Goal: Information Seeking & Learning: Check status

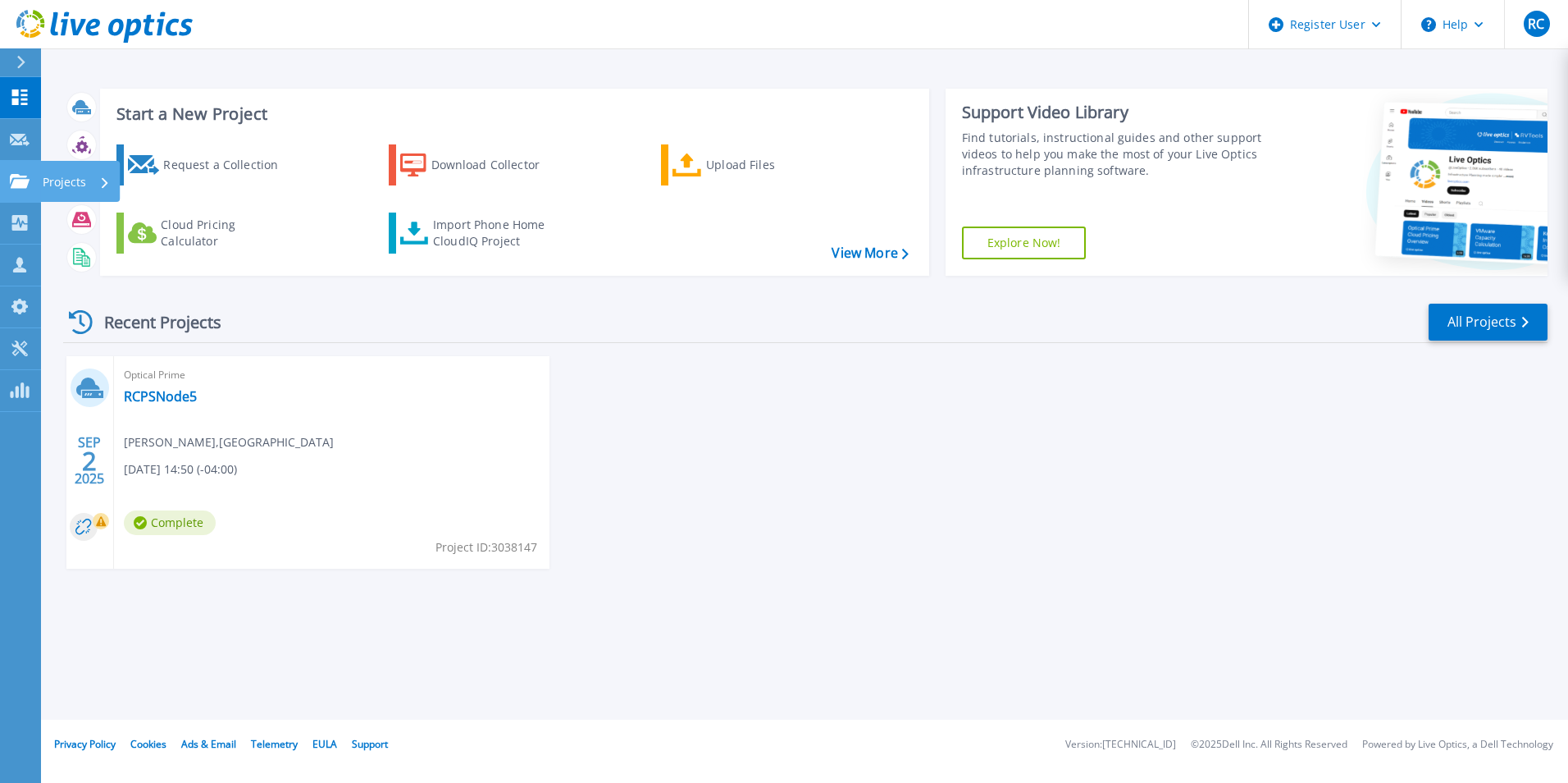
click at [11, 169] on link "Projects Projects" at bounding box center [20, 181] width 41 height 42
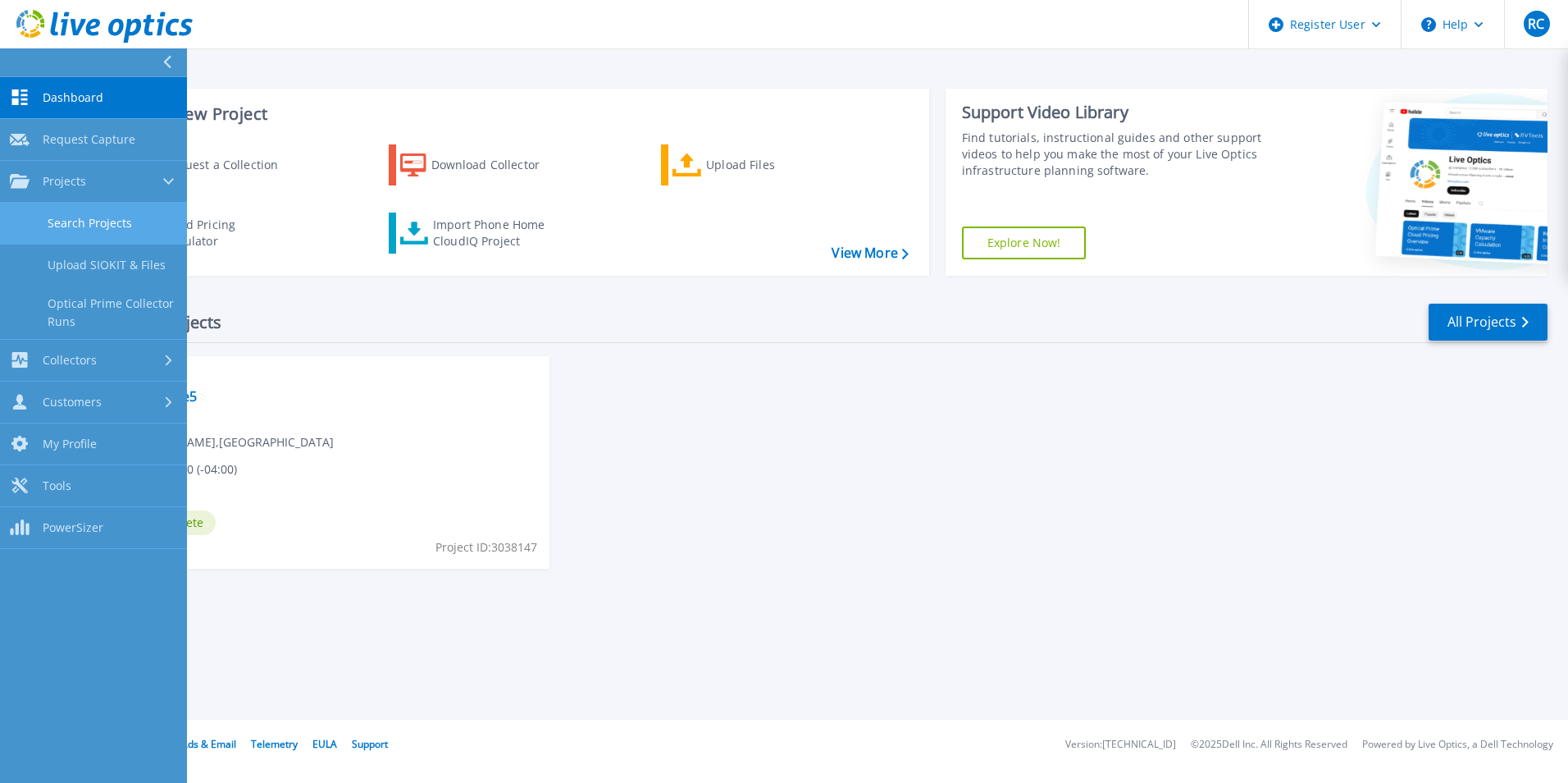
click at [115, 219] on link "Search Projects" at bounding box center [93, 223] width 187 height 42
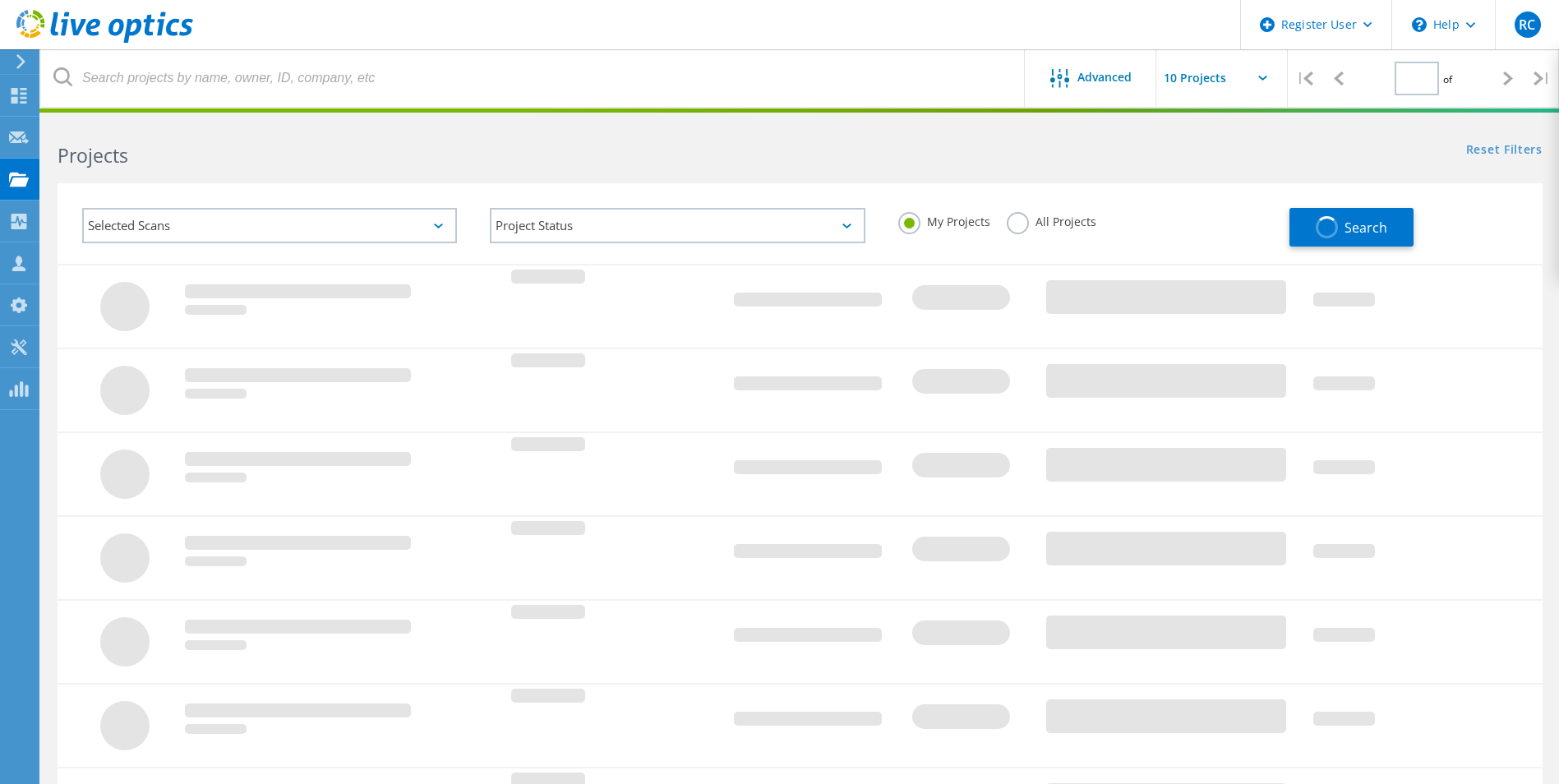
type input "1"
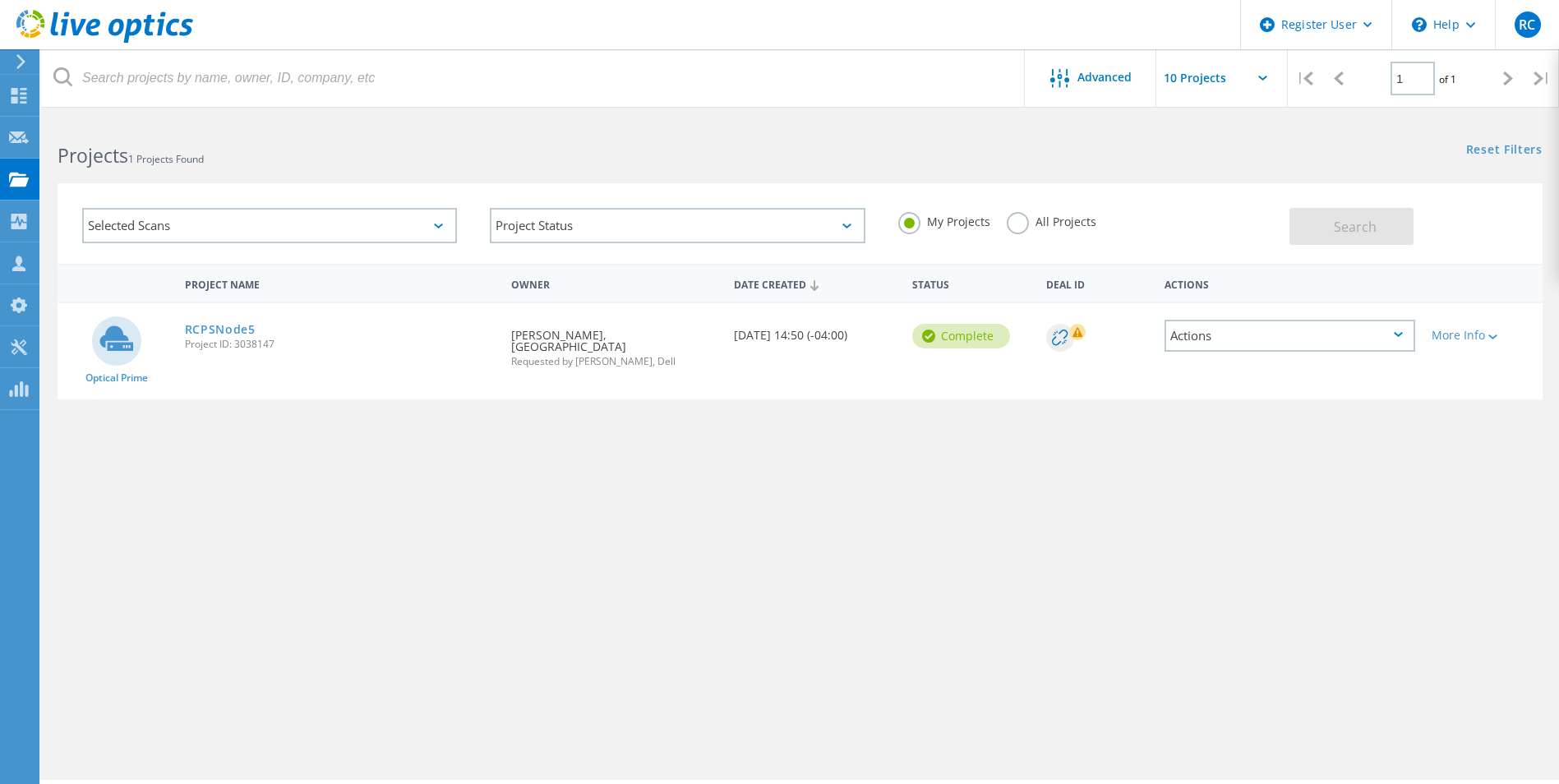
click at [390, 223] on div "Selected Scans" at bounding box center [269, 225] width 375 height 36
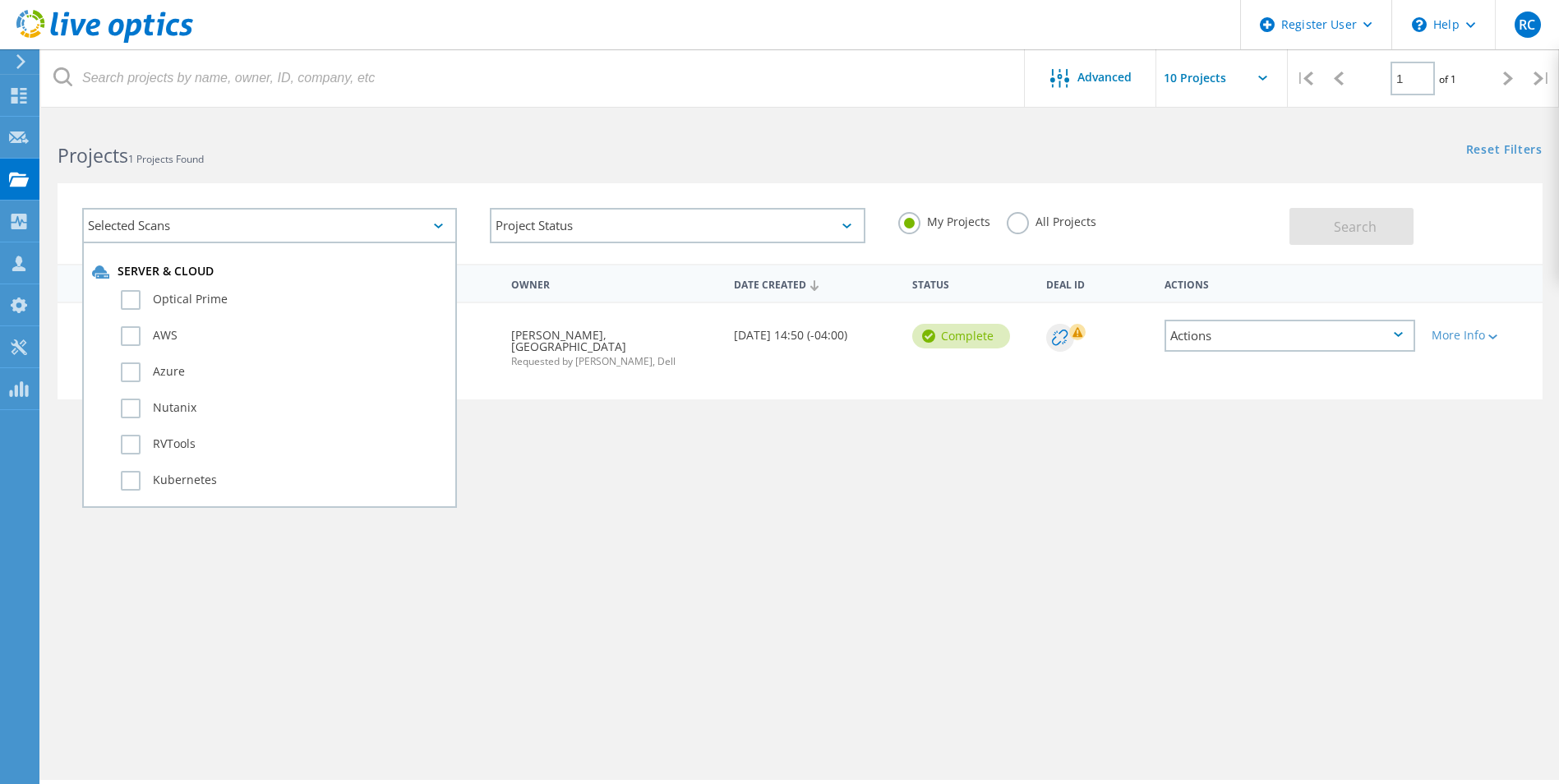
click at [696, 151] on h2 "Projects 1 Projects Found" at bounding box center [420, 156] width 726 height 27
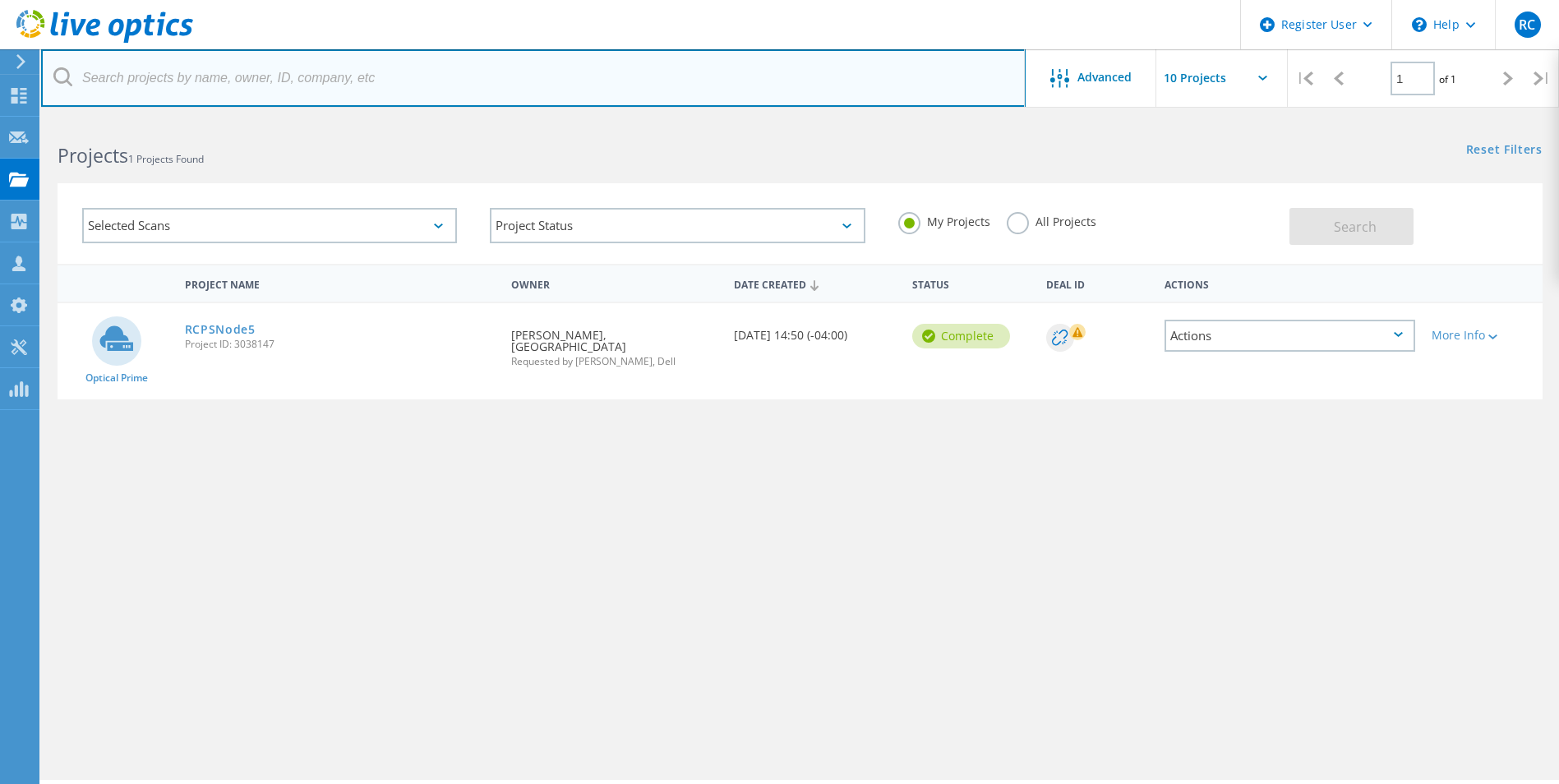
click at [525, 82] on input "text" at bounding box center [533, 78] width 985 height 57
paste input "Wycliffe A Jackson Jr <jacksonw1@fvsu.edu>"
click at [214, 80] on input "Wycliffe A Jackson Jr <jacksonw1@fvsu.edu" at bounding box center [533, 78] width 985 height 57
type input "[EMAIL_ADDRESS][DOMAIN_NAME]"
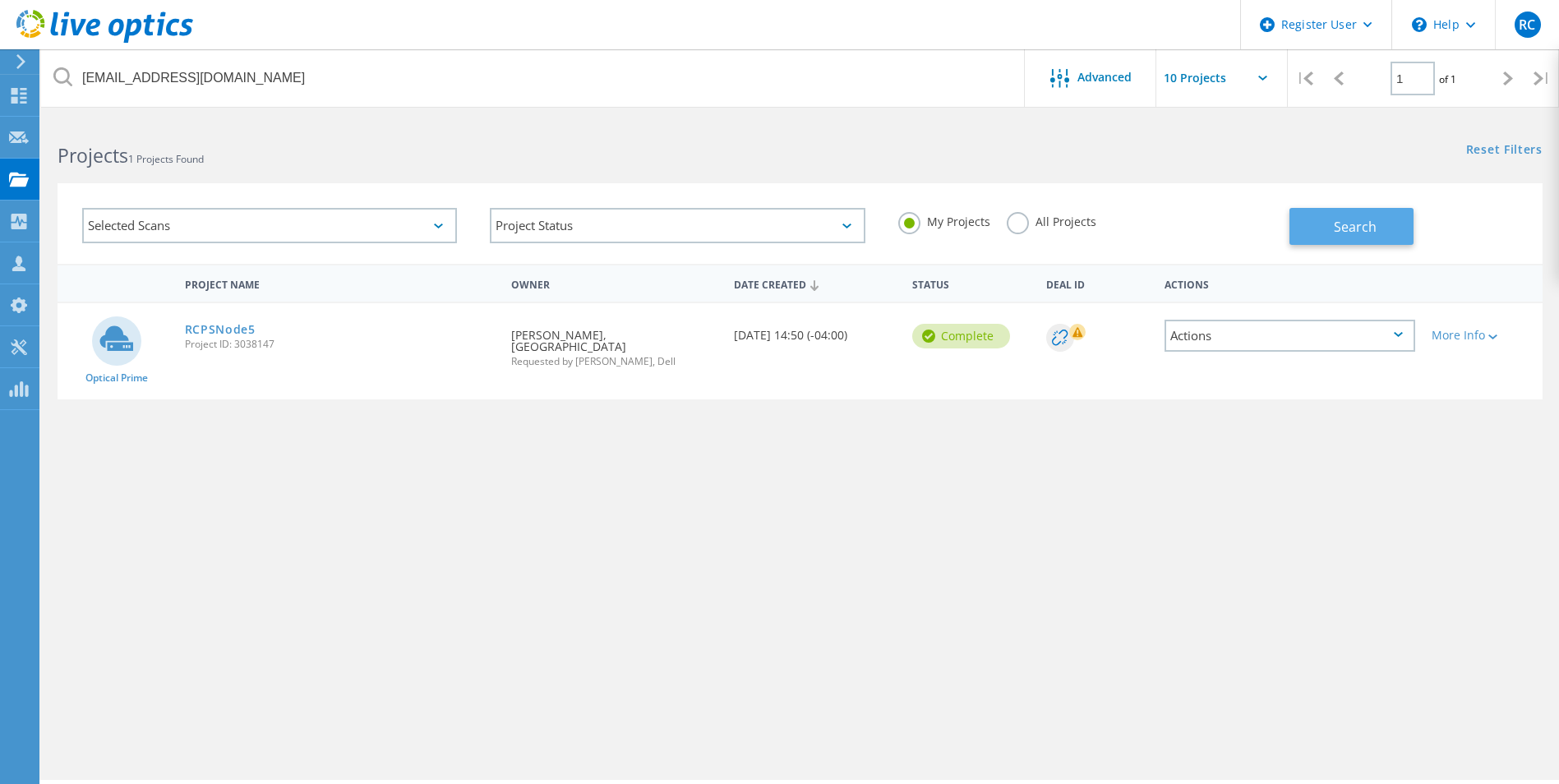
click at [1314, 226] on button "Search" at bounding box center [1351, 226] width 124 height 37
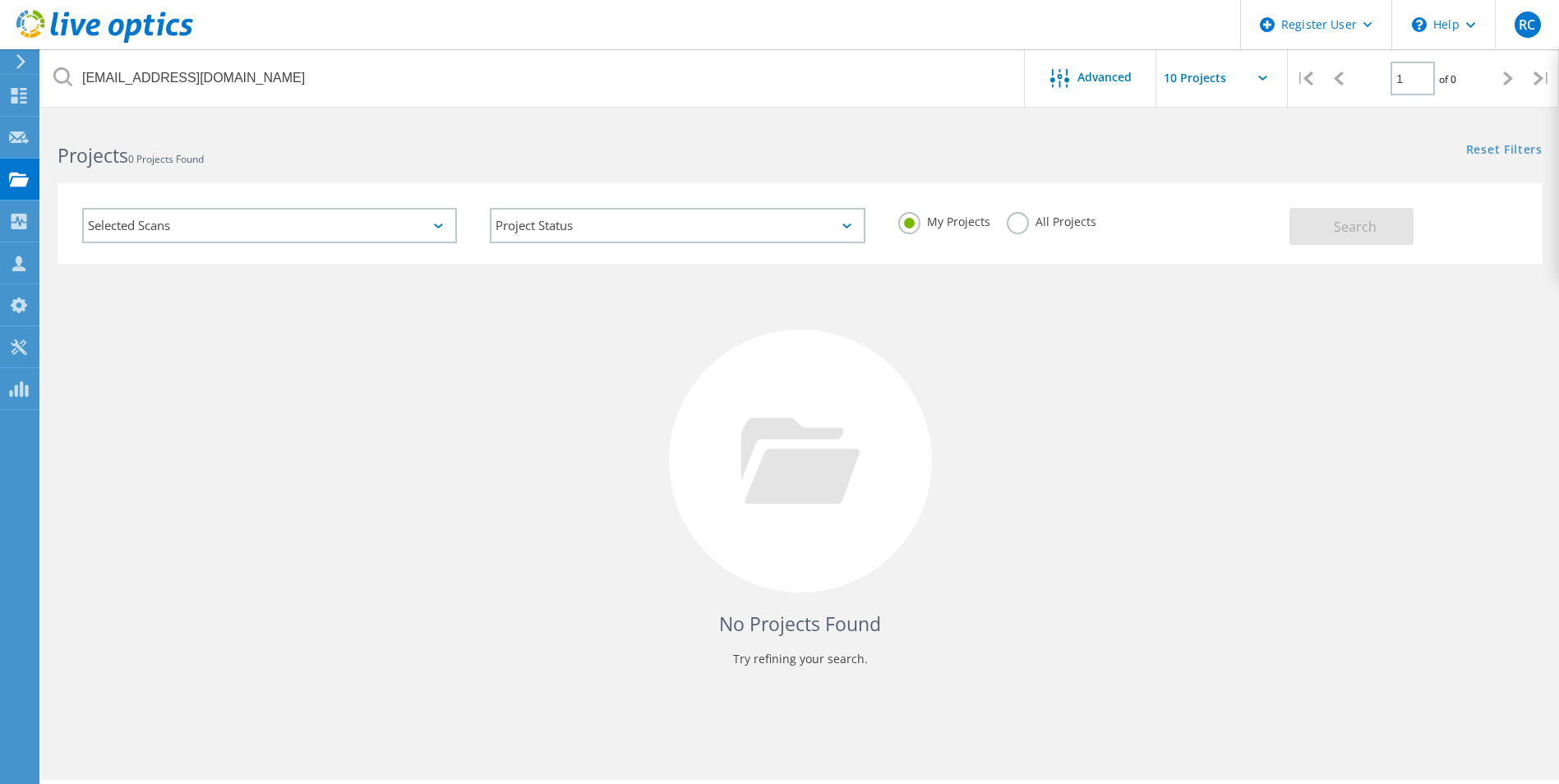
click at [1015, 218] on label "All Projects" at bounding box center [1052, 219] width 89 height 16
click at [0, 0] on input "All Projects" at bounding box center [0, 0] width 0 height 0
click at [1356, 226] on span "Search" at bounding box center [1355, 227] width 43 height 18
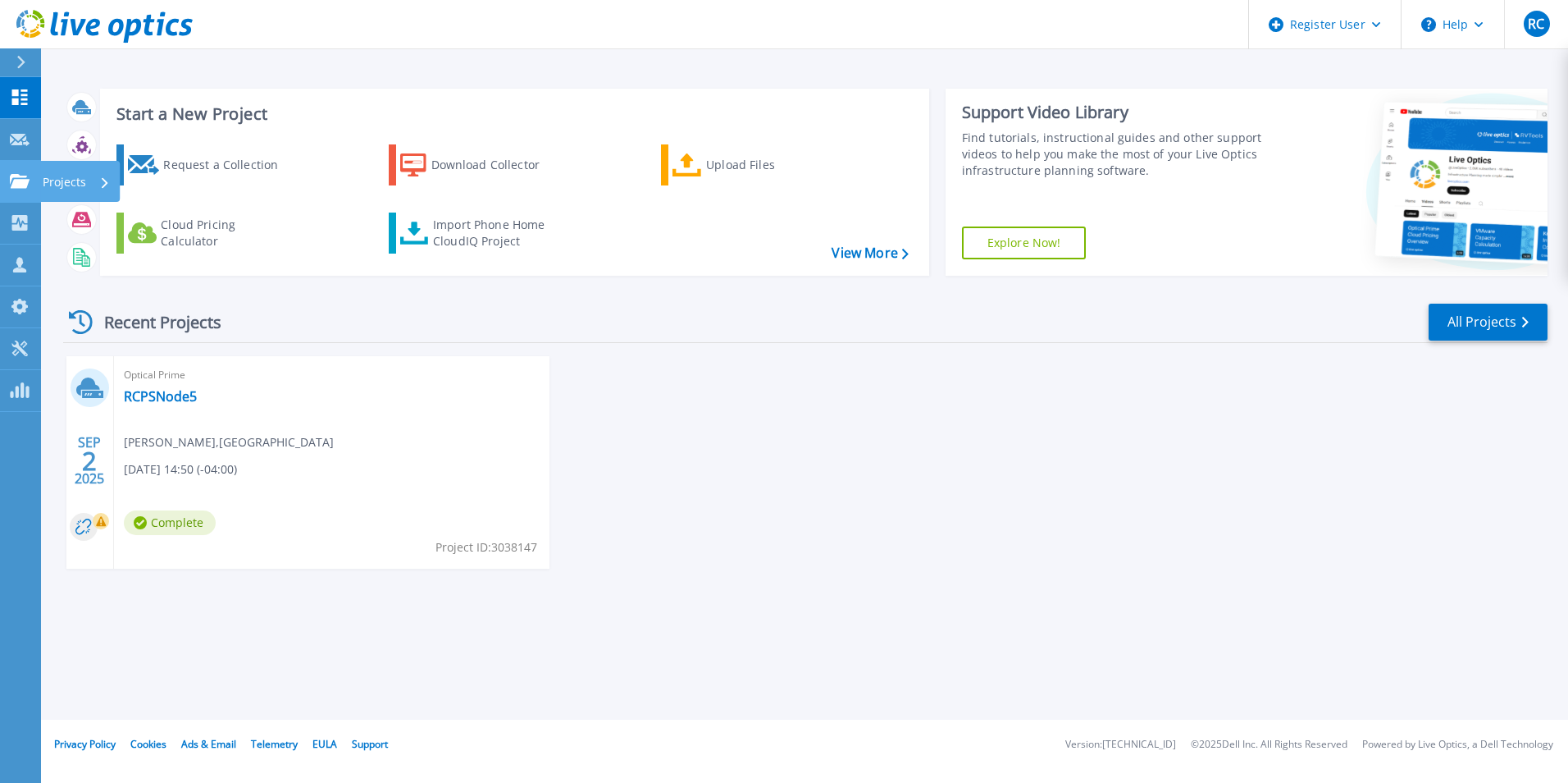
click at [83, 180] on p "Projects" at bounding box center [65, 181] width 44 height 43
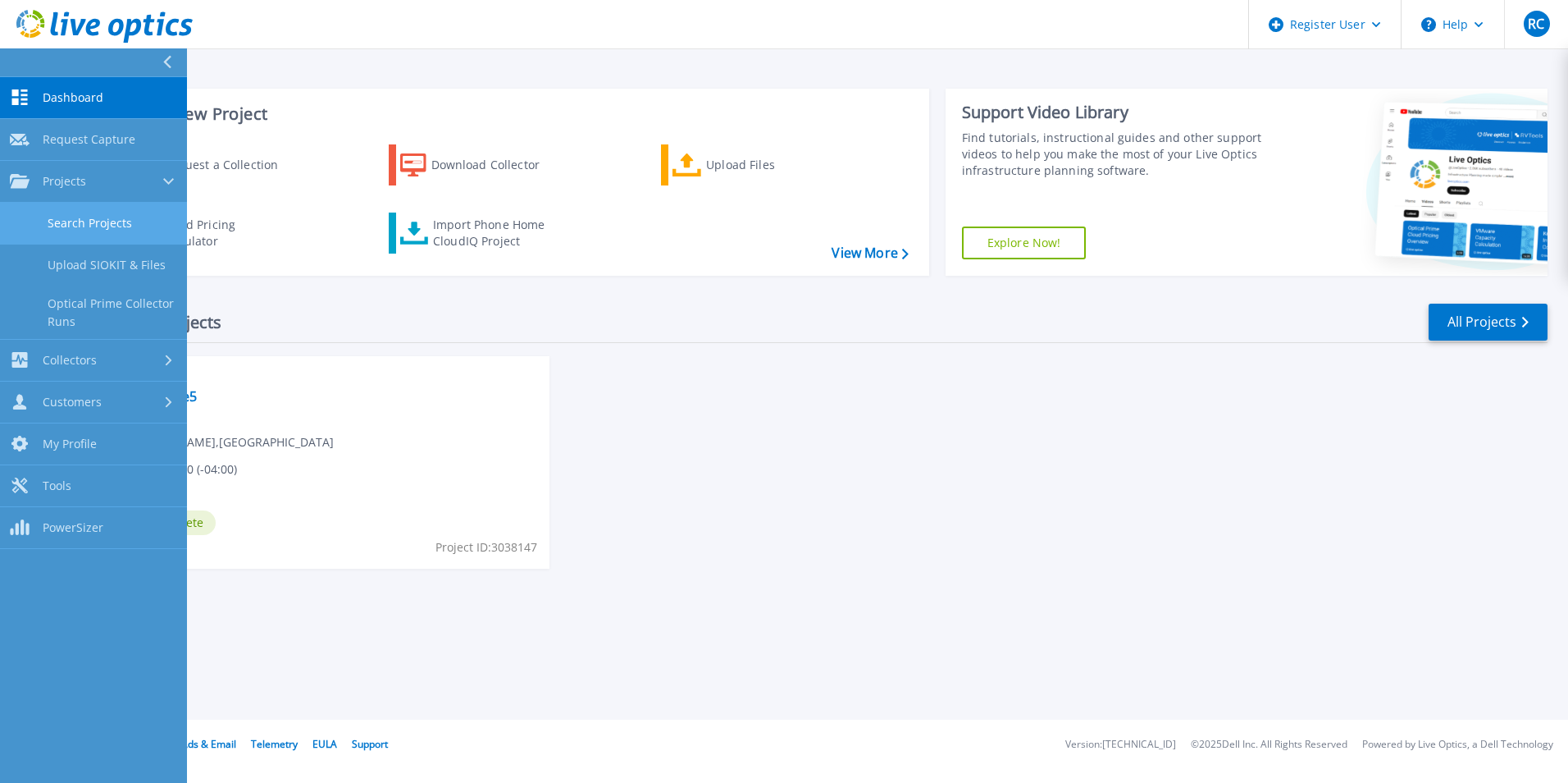
click at [99, 217] on link "Search Projects" at bounding box center [93, 223] width 187 height 42
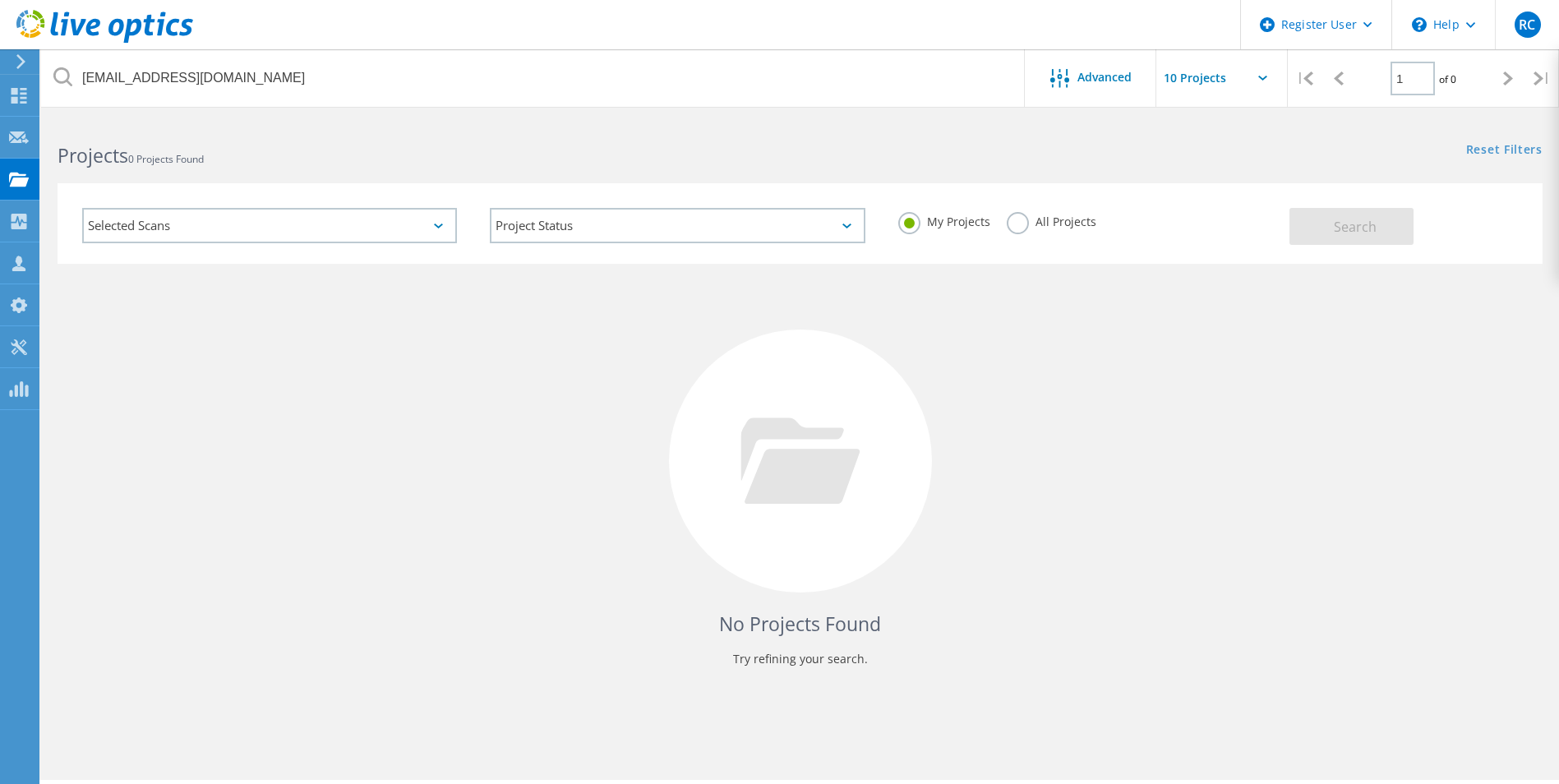
click at [1016, 226] on label "All Projects" at bounding box center [1052, 219] width 89 height 16
click at [0, 0] on input "All Projects" at bounding box center [0, 0] width 0 height 0
click at [1355, 213] on button "Search" at bounding box center [1351, 226] width 124 height 37
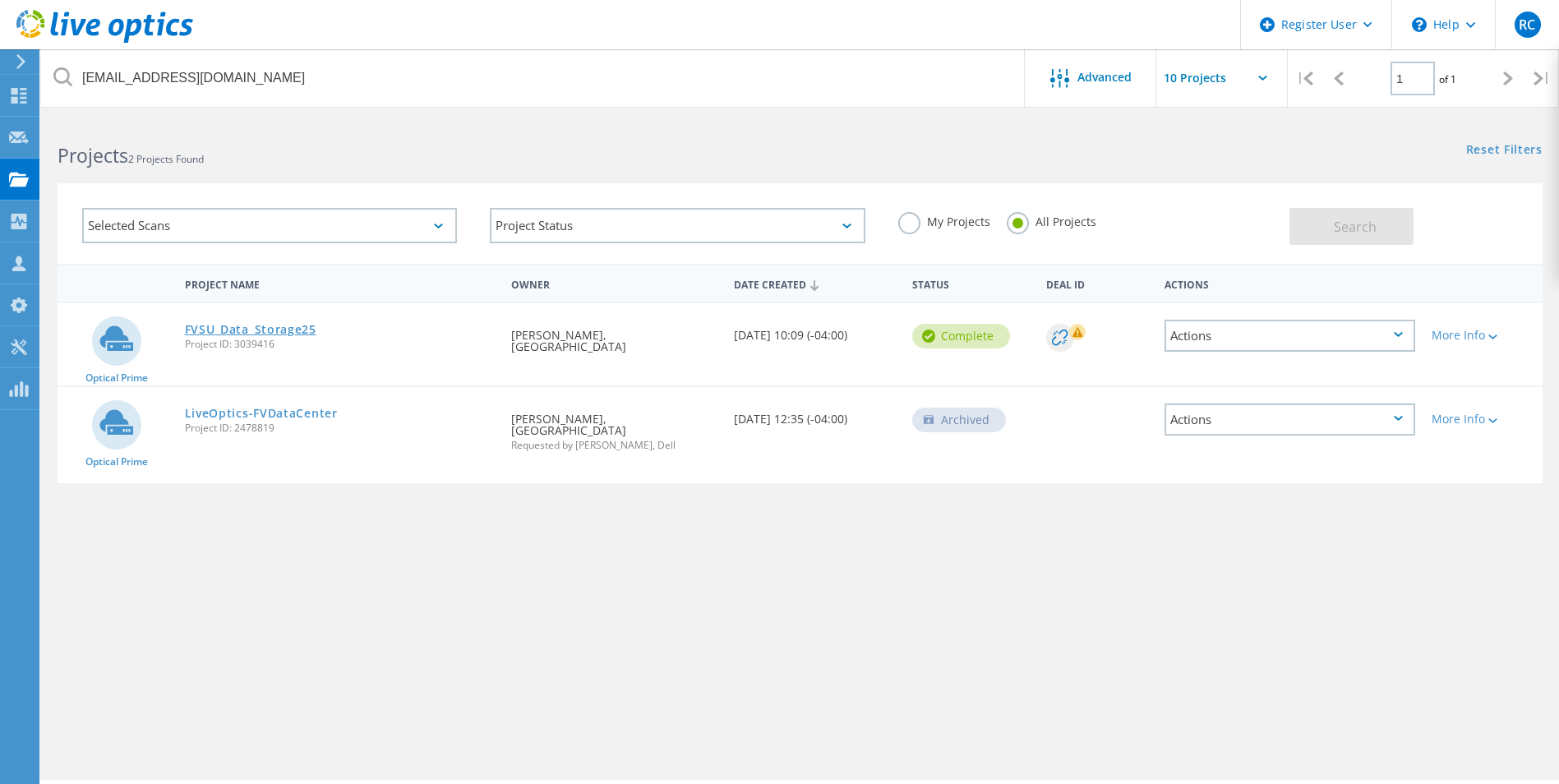
click at [272, 332] on link "FVSU_Data_Storage25" at bounding box center [251, 329] width 131 height 12
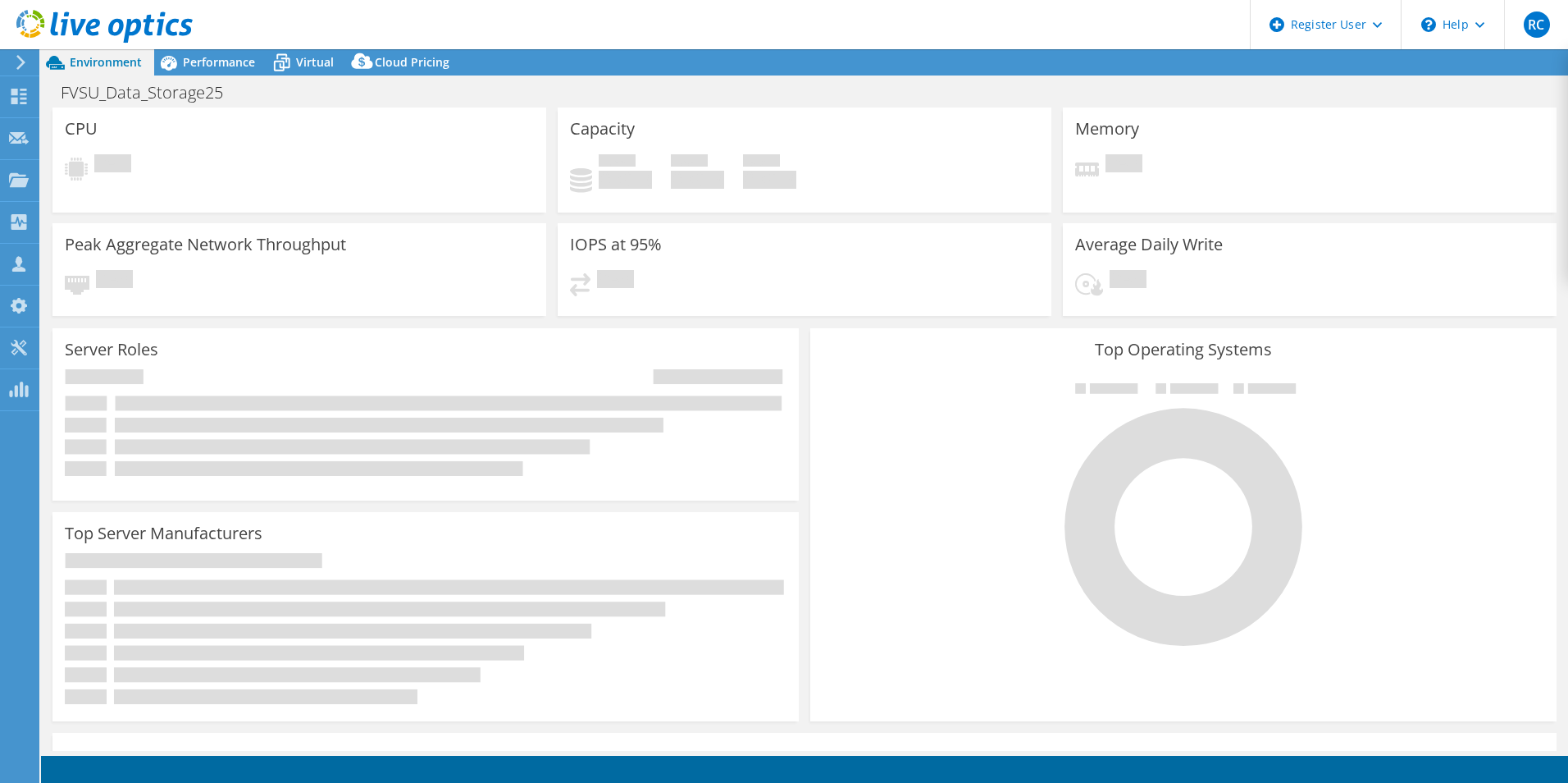
select select "USD"
